Goal: Information Seeking & Learning: Find specific fact

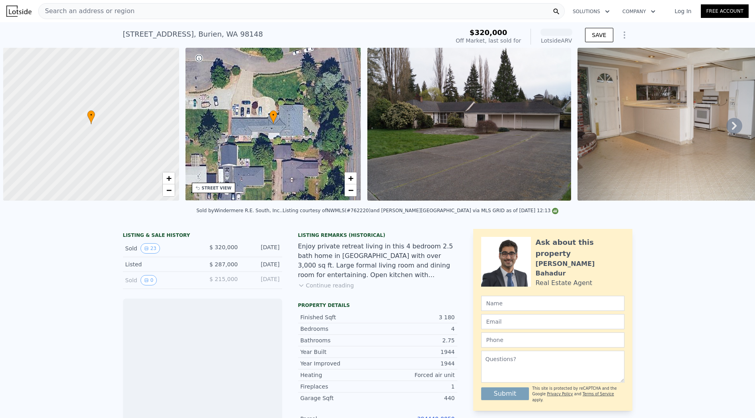
scroll to position [0, 3]
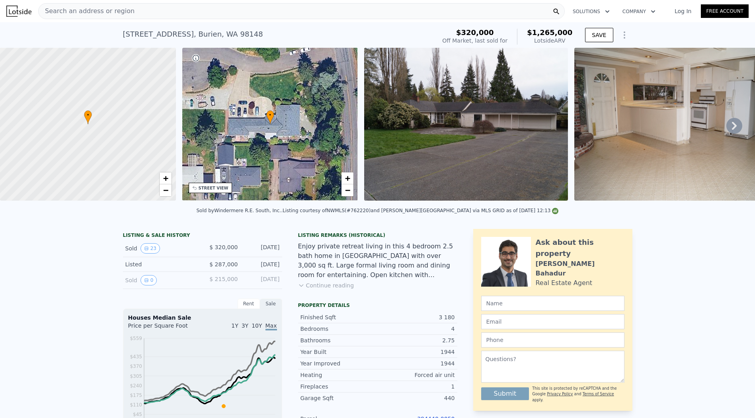
drag, startPoint x: 0, startPoint y: 0, endPoint x: 313, endPoint y: 15, distance: 313.6
click at [313, 15] on div "Search an address or region" at bounding box center [301, 11] width 527 height 16
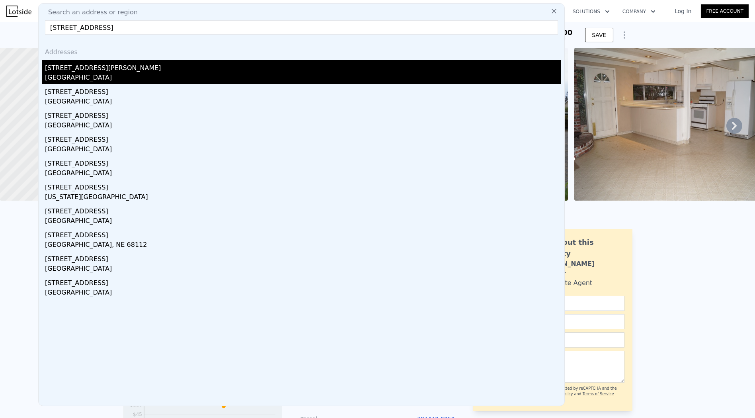
type input "[STREET_ADDRESS]"
click at [216, 64] on div "[STREET_ADDRESS][PERSON_NAME]" at bounding box center [303, 66] width 516 height 13
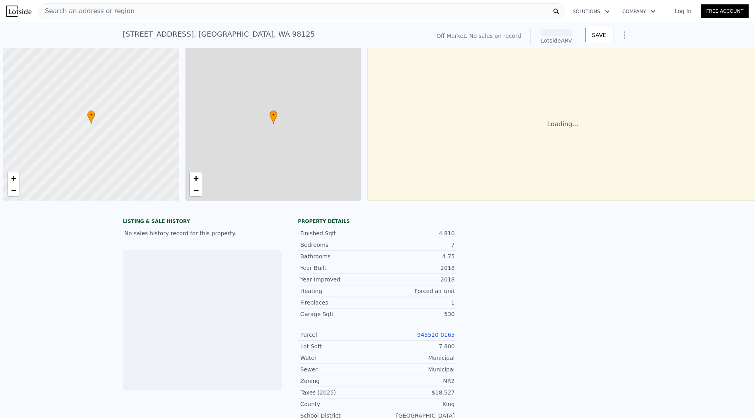
scroll to position [0, 3]
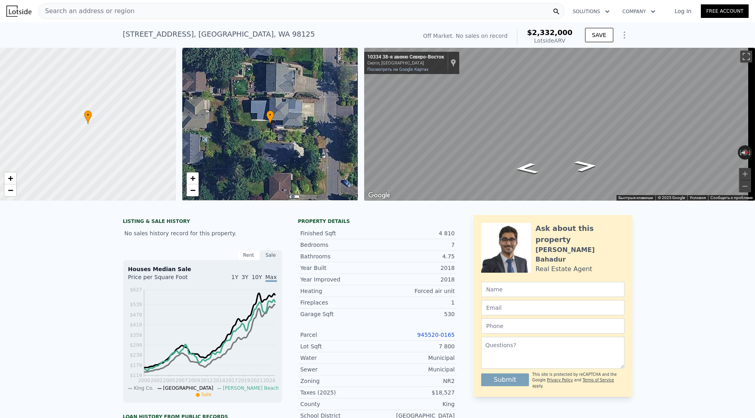
click at [315, 10] on div "Search an address or region" at bounding box center [301, 11] width 527 height 16
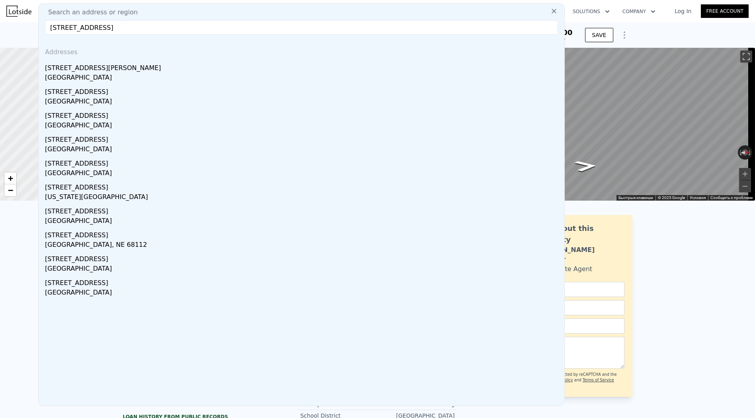
click at [64, 30] on input "[STREET_ADDRESS]" at bounding box center [301, 27] width 513 height 14
click at [428, 33] on input "[STREET_ADDRESS]" at bounding box center [301, 27] width 513 height 14
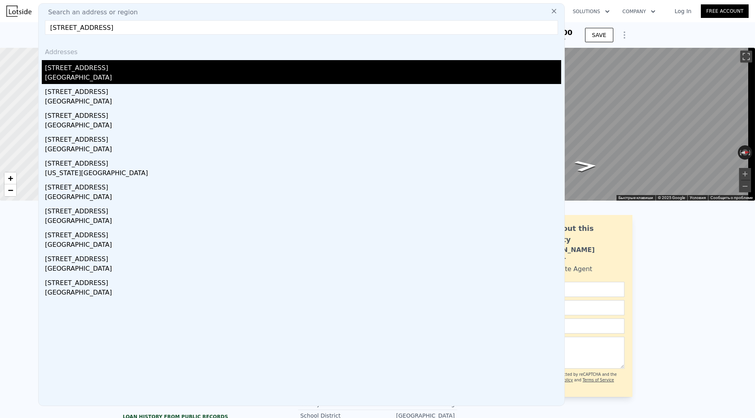
type input "[STREET_ADDRESS]"
click at [173, 69] on div "[STREET_ADDRESS]" at bounding box center [303, 66] width 516 height 13
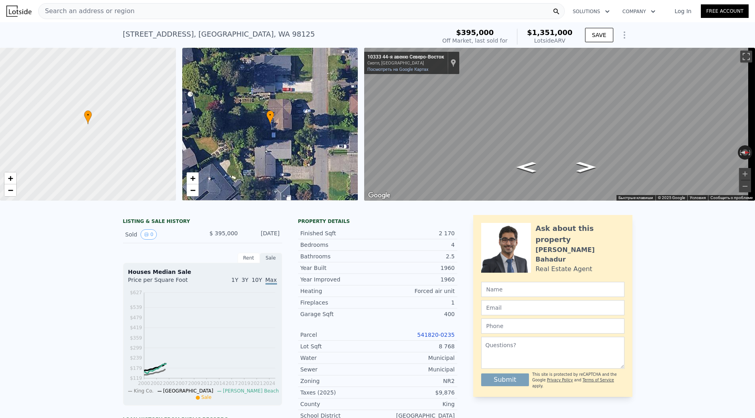
drag, startPoint x: 117, startPoint y: 30, endPoint x: 180, endPoint y: 33, distance: 63.0
click at [180, 33] on div "[STREET_ADDRESS] Sold [DATE] for $395k (~ARV $1.351m ) $395,000 Off Market, las…" at bounding box center [377, 34] width 755 height 25
copy div "[STREET_ADDRESS]"
click at [183, 40] on div "[STREET_ADDRESS] Sold [DATE] for $395k (~ARV $1.351m )" at bounding box center [278, 36] width 310 height 22
click at [139, 32] on div "[STREET_ADDRESS]" at bounding box center [219, 34] width 192 height 11
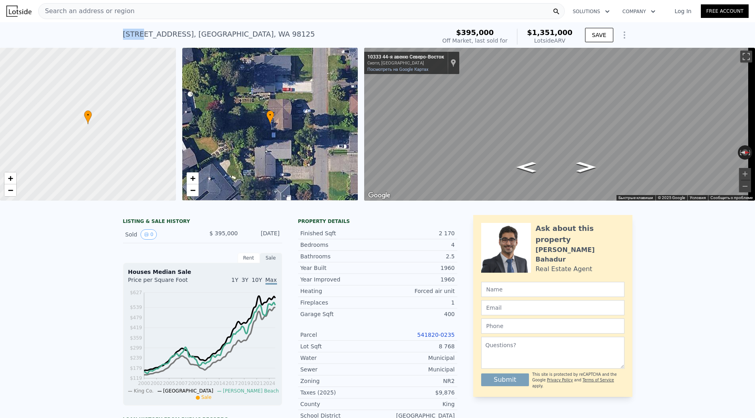
drag, startPoint x: 137, startPoint y: 35, endPoint x: 113, endPoint y: 36, distance: 23.5
click at [113, 36] on div "[STREET_ADDRESS] Sold [DATE] for $395k (~ARV $1.351m ) $395,000 Off Market, las…" at bounding box center [377, 34] width 755 height 25
copy div "10333"
